Goal: Task Accomplishment & Management: Use online tool/utility

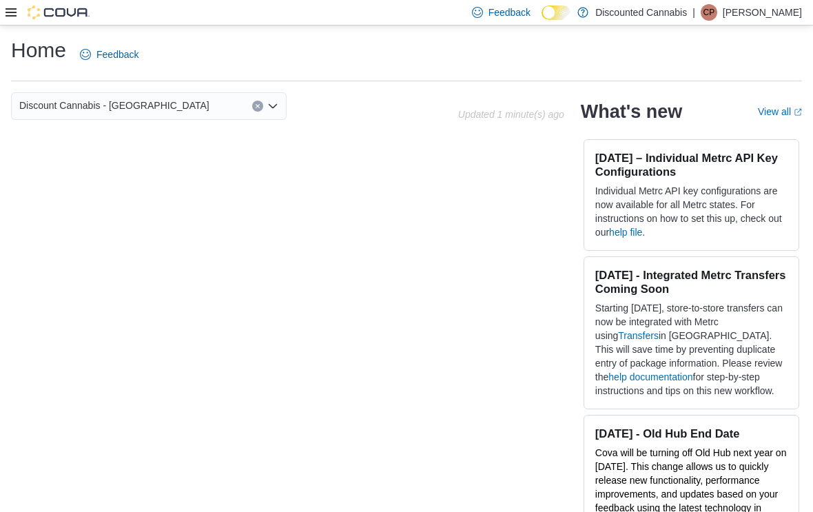
click at [23, 14] on div at bounding box center [48, 13] width 84 height 14
click at [29, 15] on img at bounding box center [59, 13] width 62 height 14
click at [12, 17] on icon at bounding box center [11, 12] width 11 height 11
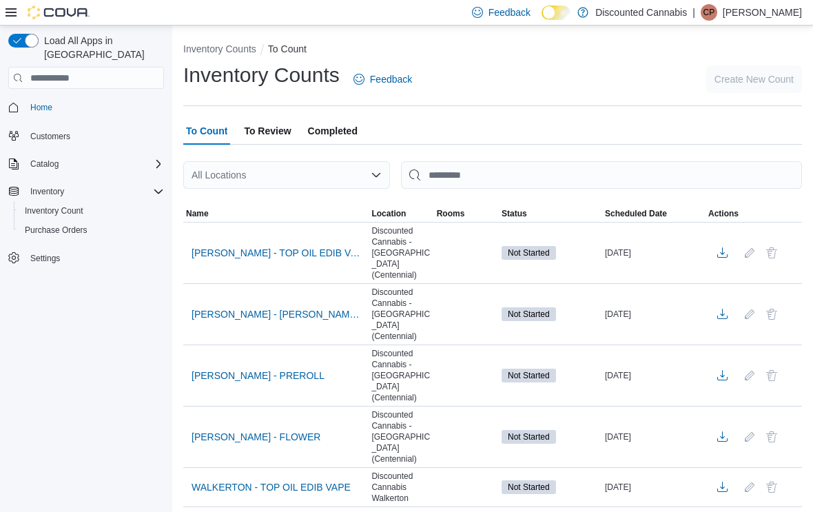
click at [323, 186] on div "All Locations" at bounding box center [286, 175] width 207 height 28
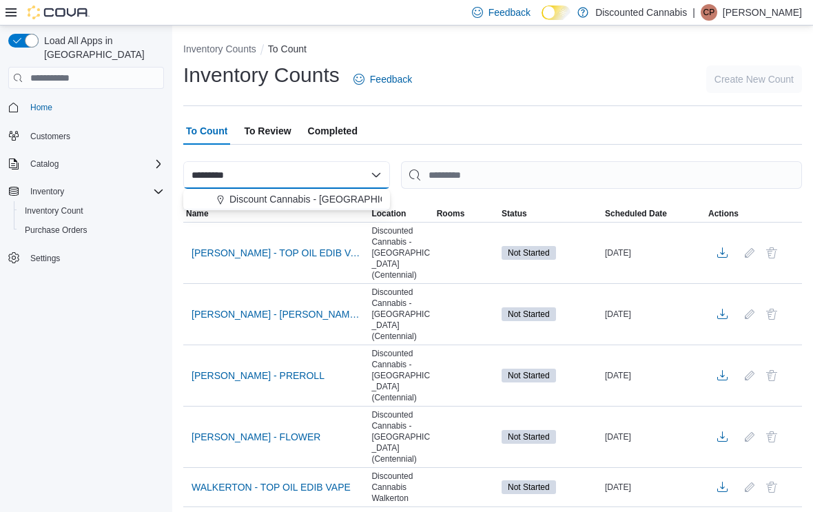
type input "*********"
click at [320, 198] on span "Discount Cannabis - Lakeshore" at bounding box center [324, 199] width 190 height 14
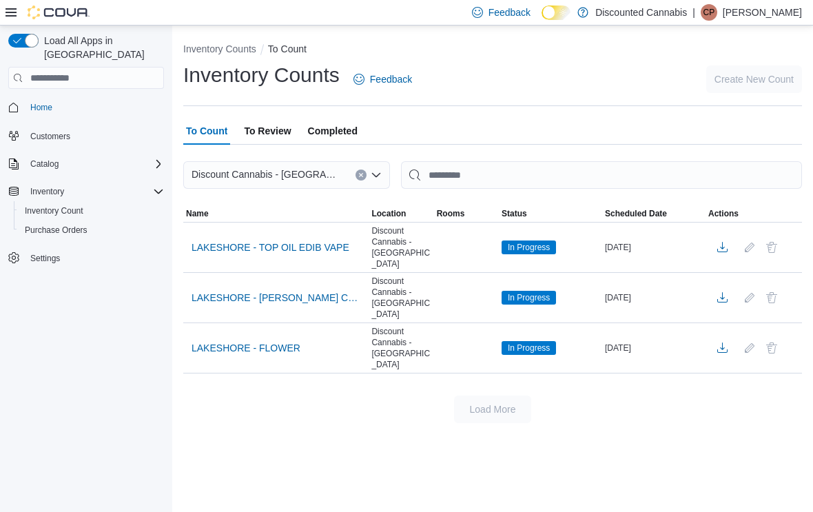
scroll to position [12, 0]
click at [311, 291] on span "LAKESHORE - BEV CAP CON" at bounding box center [276, 298] width 169 height 14
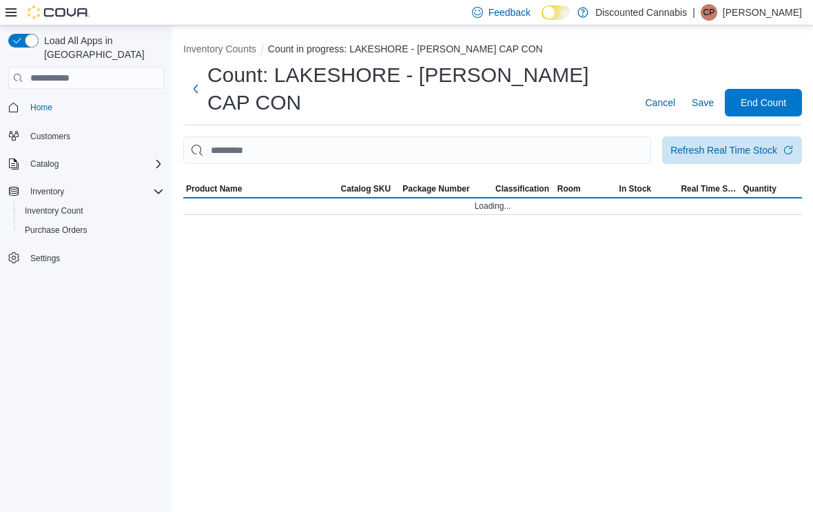
scroll to position [13, 0]
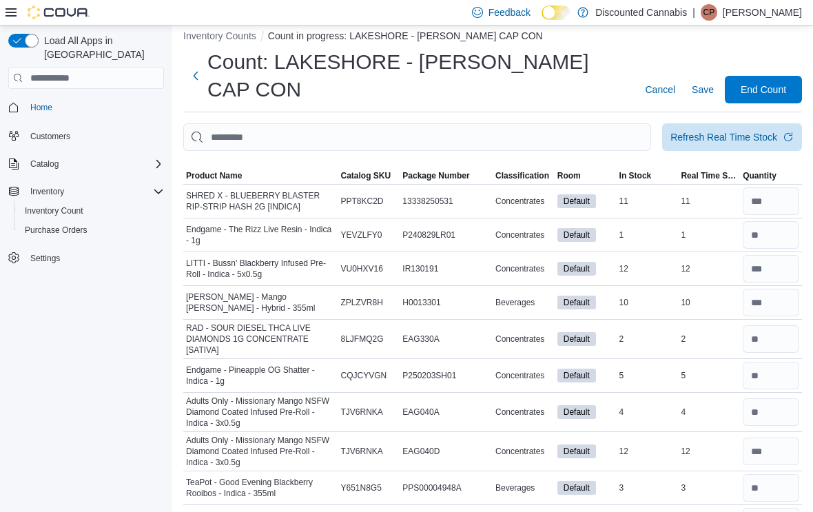
click at [534, 170] on span "Classification" at bounding box center [522, 175] width 54 height 11
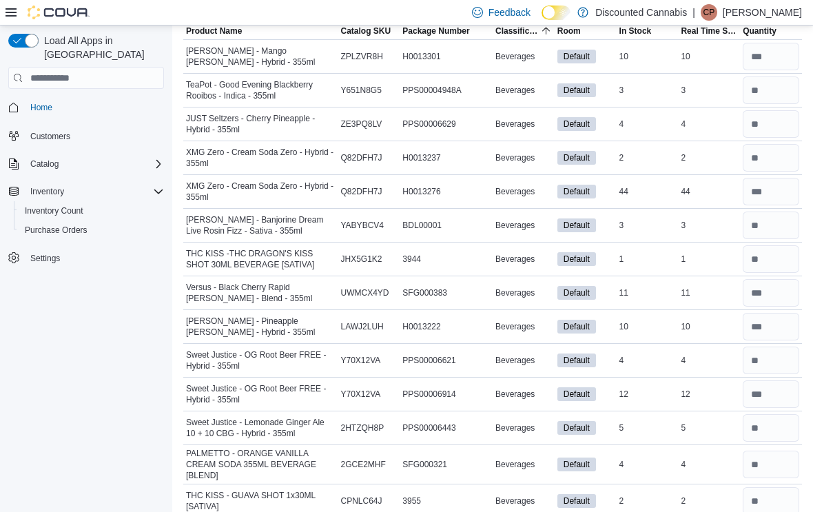
scroll to position [0, 0]
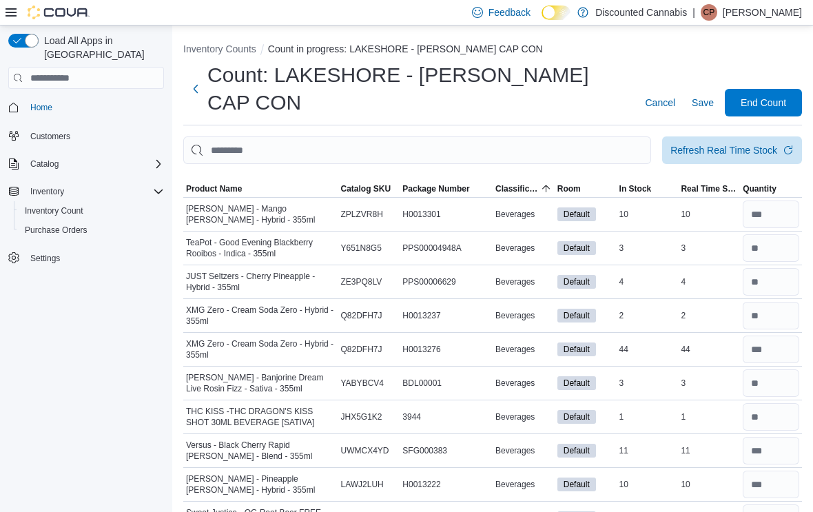
click at [520, 183] on span "Classification" at bounding box center [516, 188] width 43 height 11
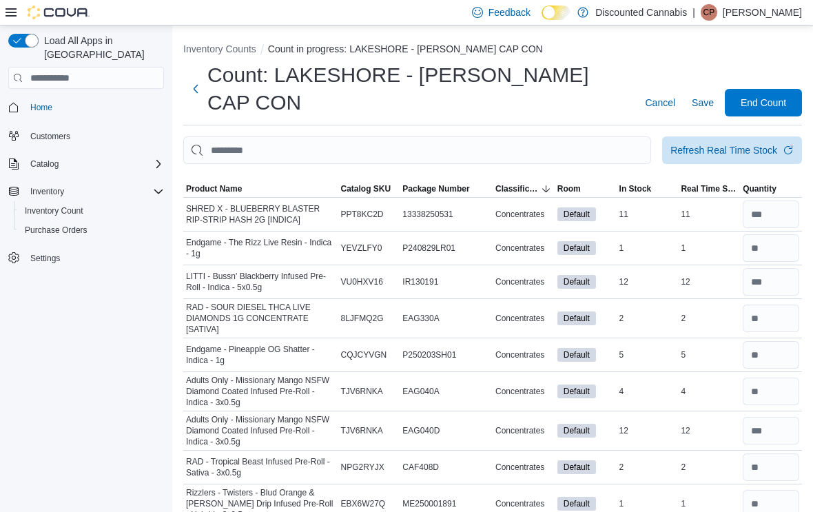
click at [525, 183] on span "Classification" at bounding box center [516, 188] width 43 height 11
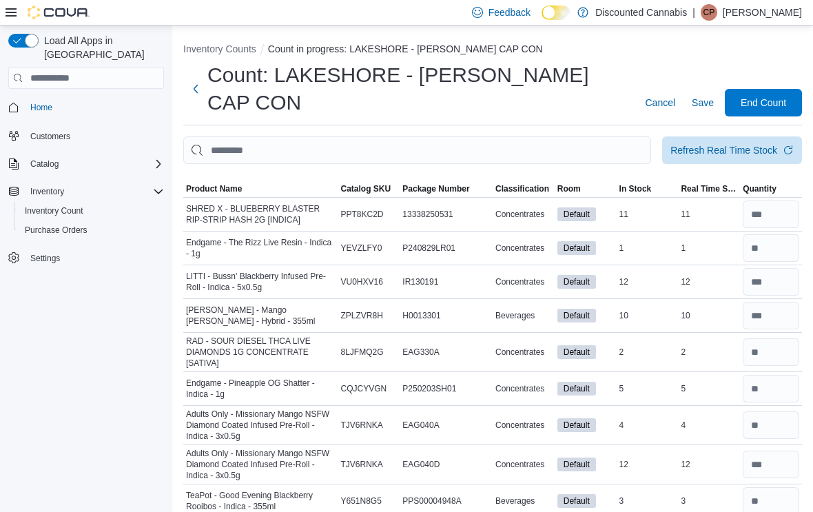
click at [528, 183] on span "Classification" at bounding box center [522, 188] width 54 height 11
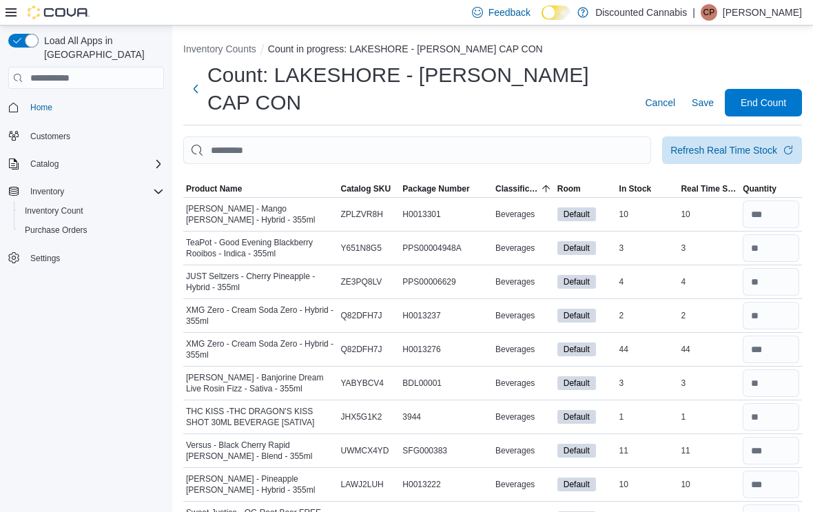
click at [526, 183] on span "Classification" at bounding box center [516, 188] width 43 height 11
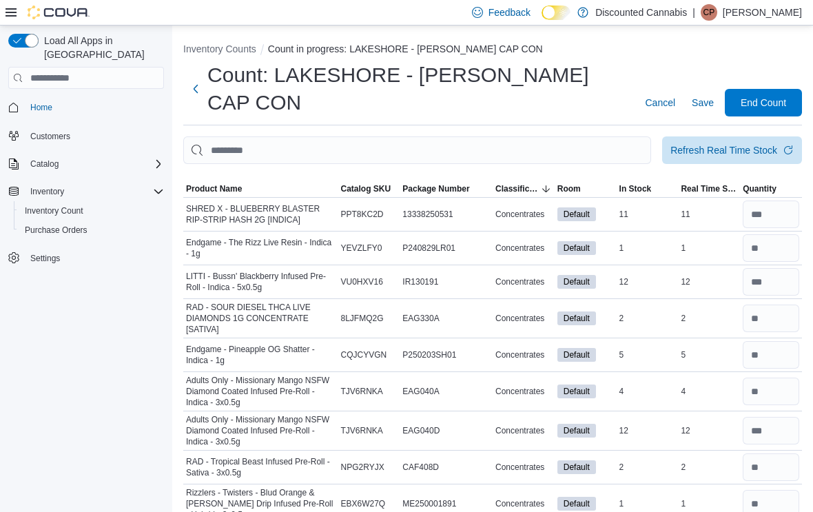
click at [521, 180] on span "Classification" at bounding box center [524, 188] width 62 height 17
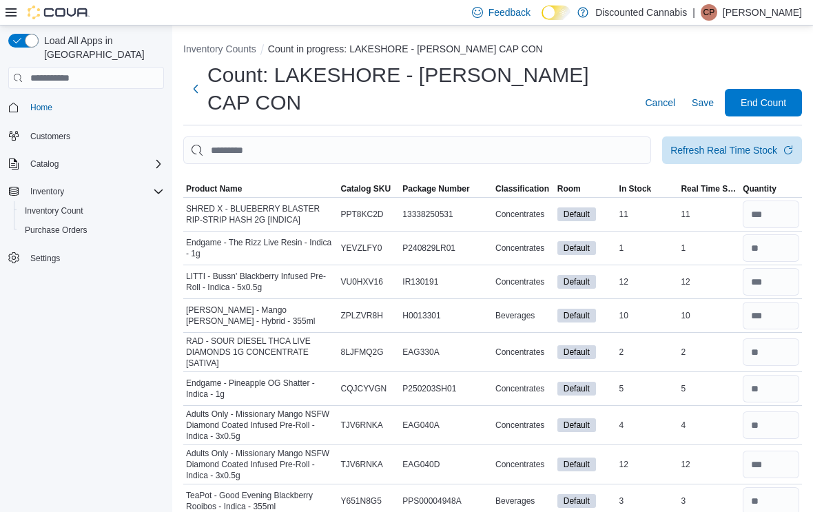
click at [523, 183] on span "Classification" at bounding box center [522, 188] width 54 height 11
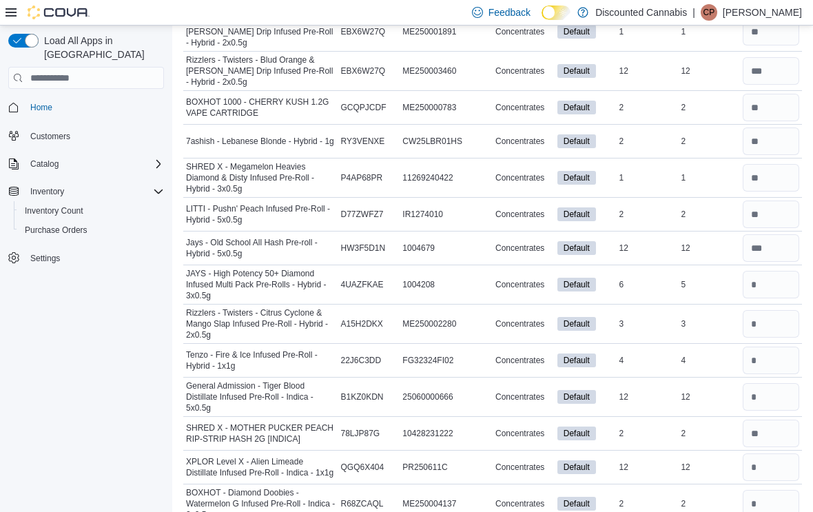
scroll to position [3119, 0]
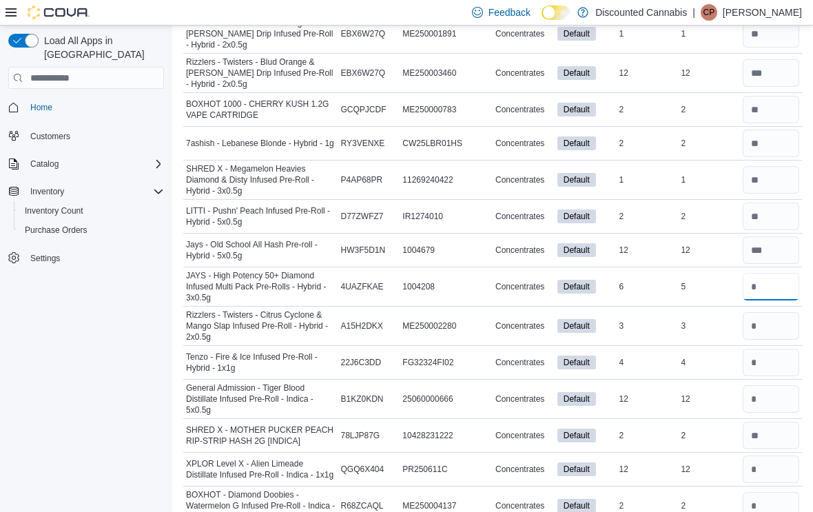
click at [774, 273] on input "number" at bounding box center [771, 287] width 56 height 28
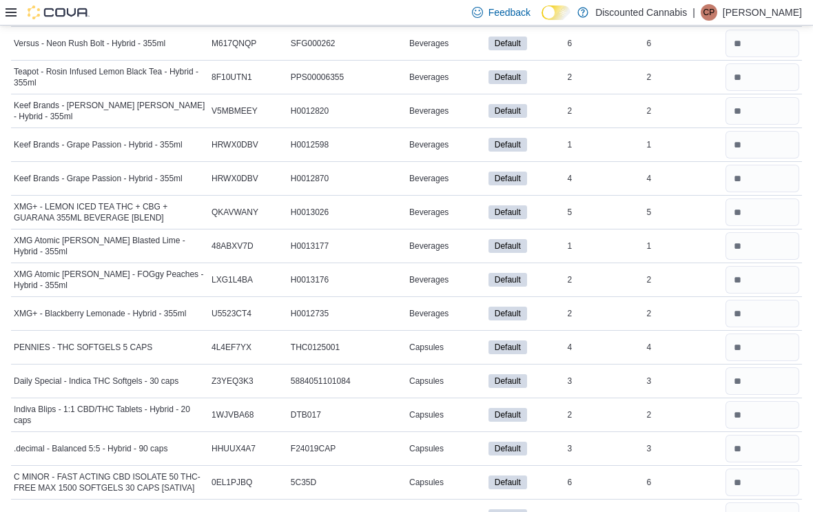
scroll to position [1636, 0]
